Goal: Transaction & Acquisition: Purchase product/service

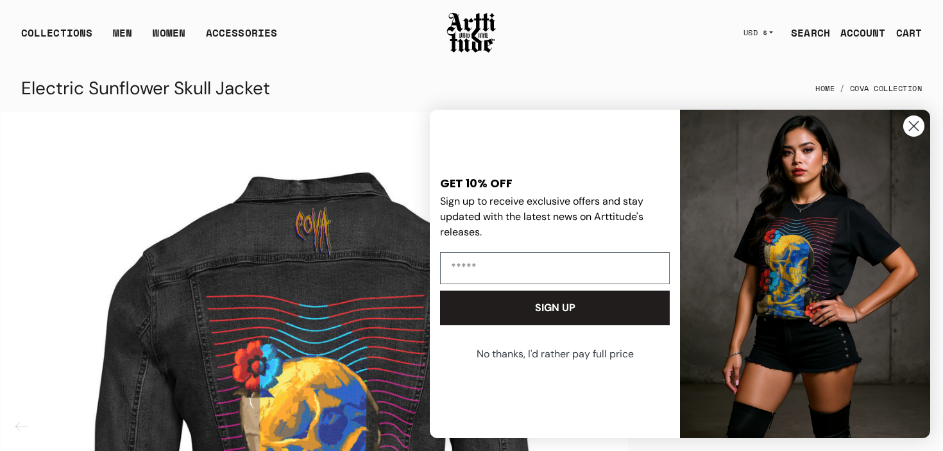
click at [912, 126] on icon "Close dialog" at bounding box center [913, 126] width 9 height 9
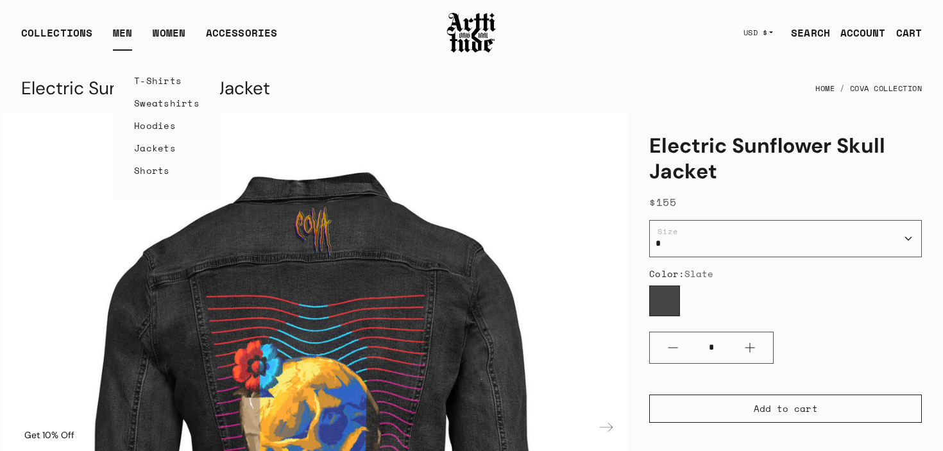
click at [149, 80] on link "T-Shirts" at bounding box center [166, 80] width 65 height 22
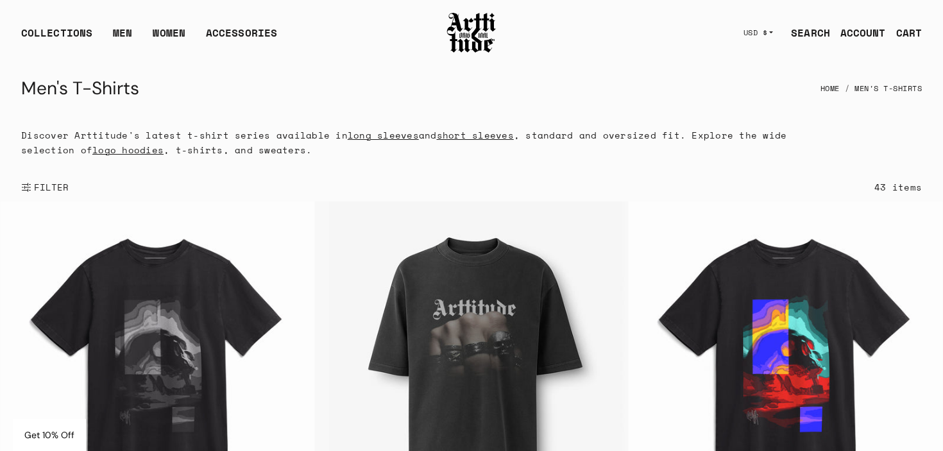
click at [383, 135] on link "long sleeves" at bounding box center [383, 134] width 71 height 13
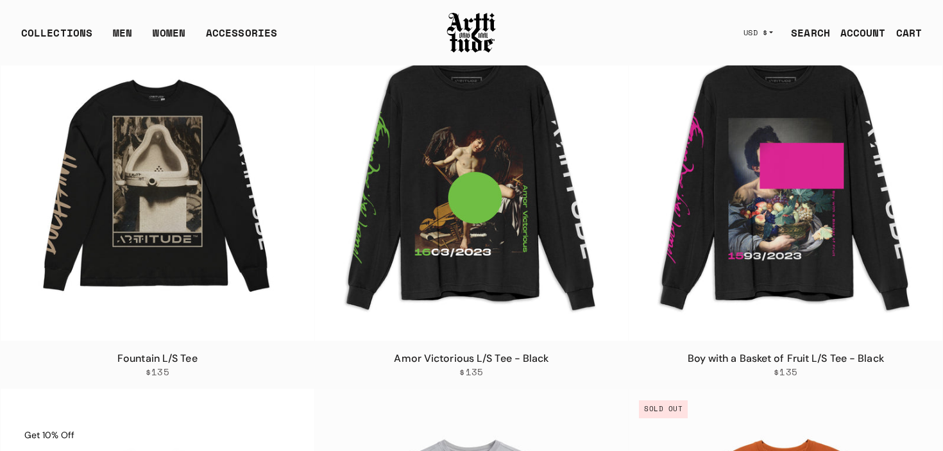
scroll to position [2327, 0]
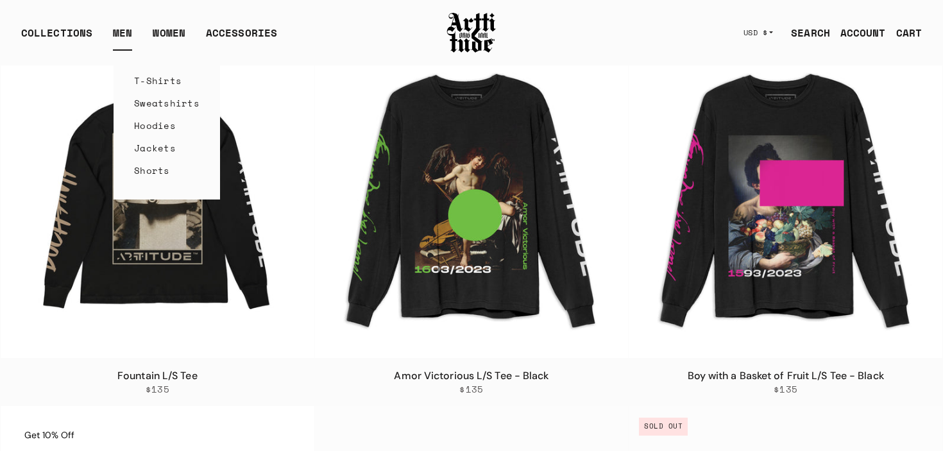
click at [156, 103] on link "Sweatshirts" at bounding box center [166, 103] width 65 height 22
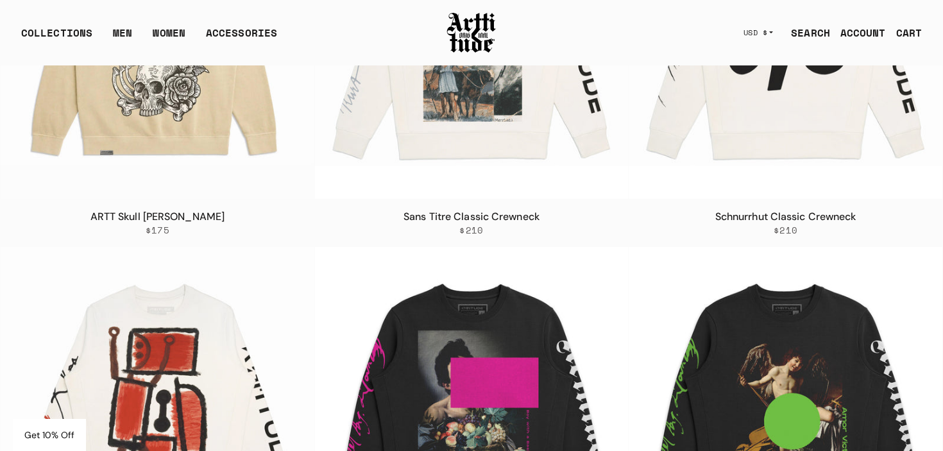
scroll to position [1755, 0]
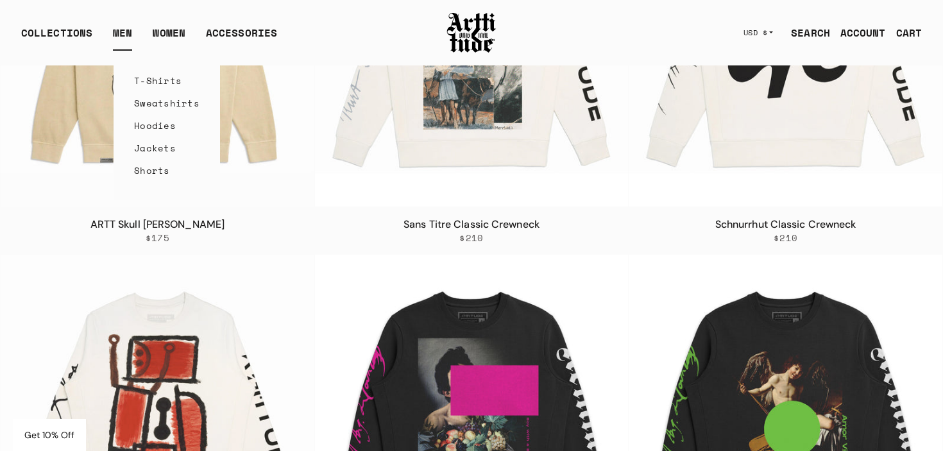
click at [155, 130] on link "Hoodies" at bounding box center [166, 125] width 65 height 22
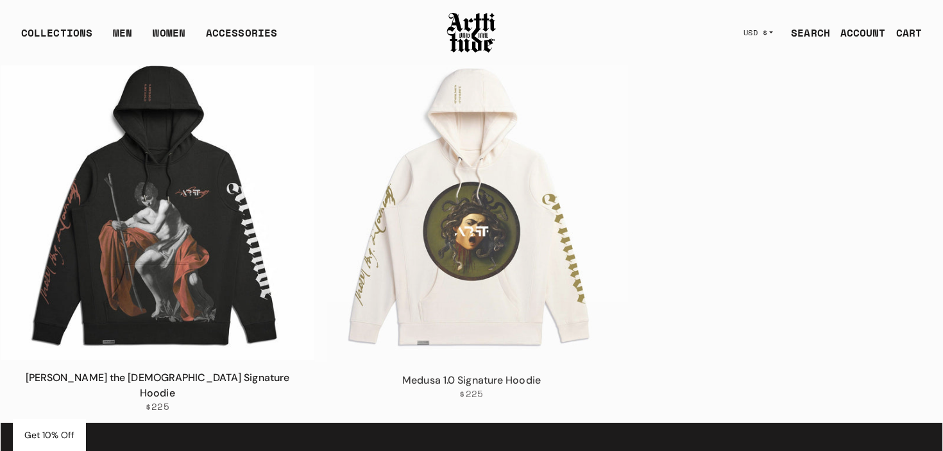
scroll to position [3774, 0]
